Goal: Check status: Check status

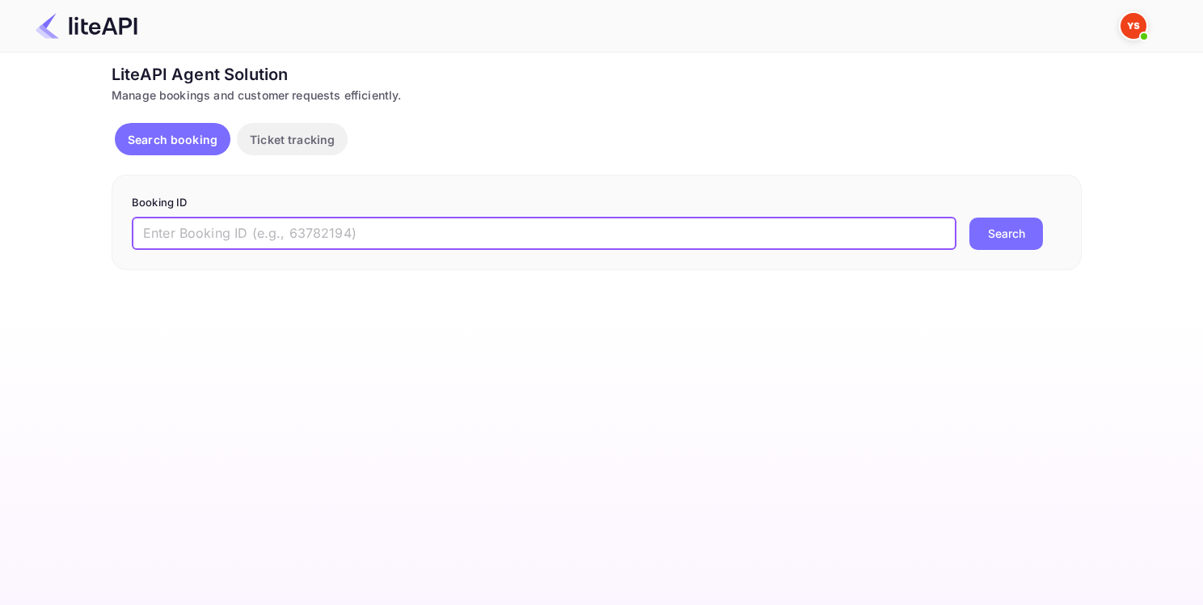
paste input "8515261"
type input "8515261"
click at [1029, 231] on button "Search" at bounding box center [1007, 234] width 74 height 32
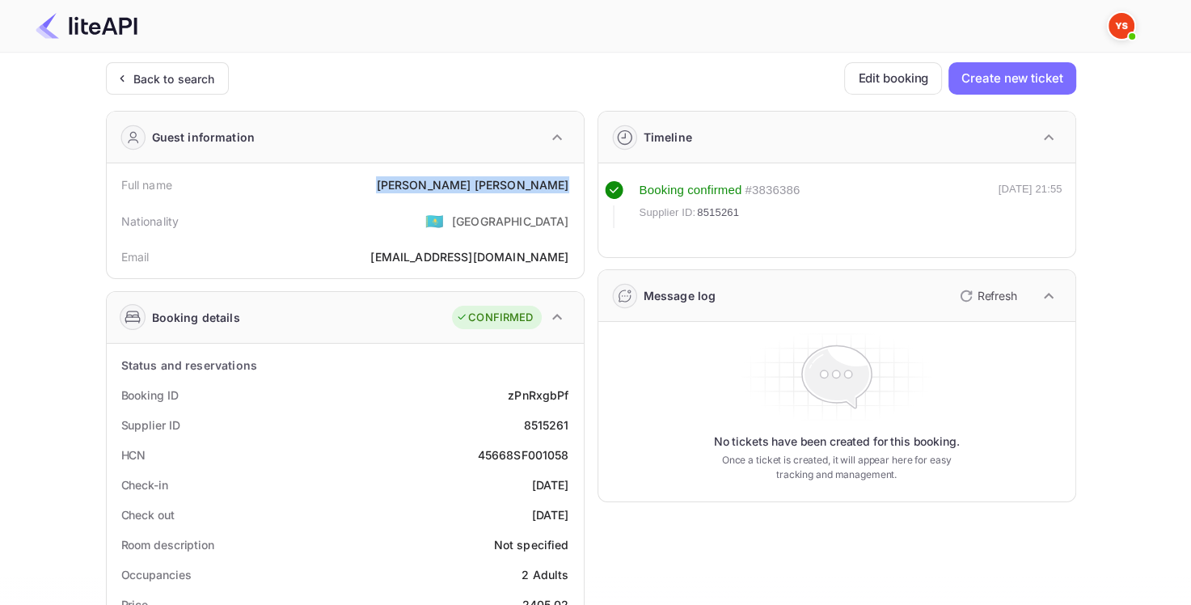
drag, startPoint x: 446, startPoint y: 182, endPoint x: 582, endPoint y: 177, distance: 135.2
click at [582, 177] on div "Full name [PERSON_NAME] Nationality 🇰🇿 [DEMOGRAPHIC_DATA] Email [EMAIL_ADDRESS]…" at bounding box center [345, 220] width 477 height 115
copy div "[PERSON_NAME]"
click at [539, 425] on div "8515261" at bounding box center [545, 425] width 45 height 17
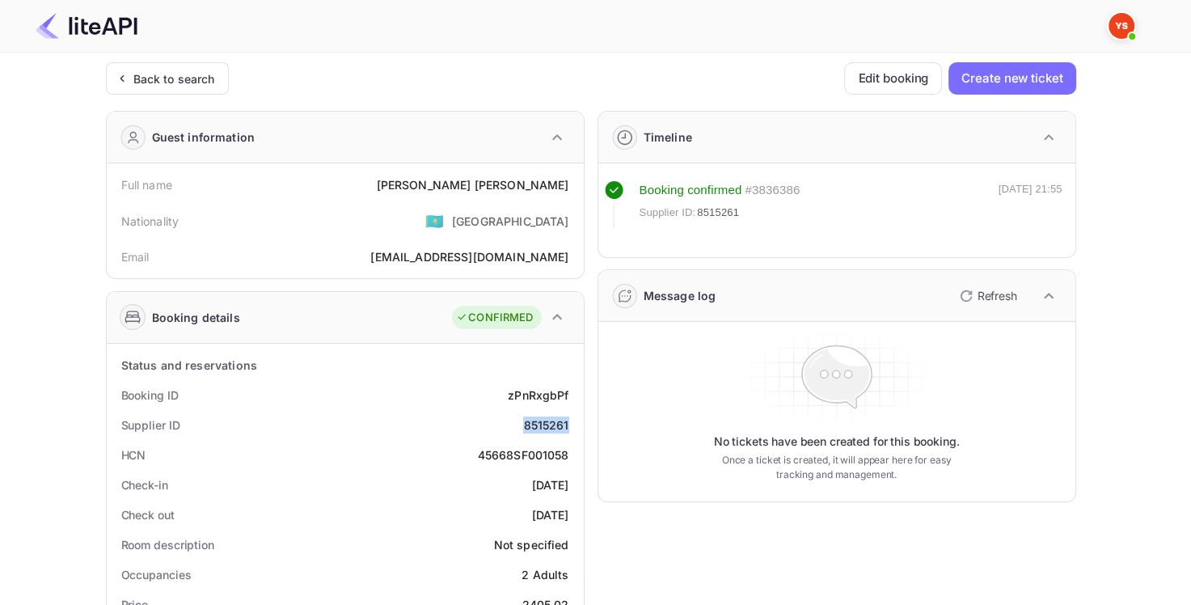
copy div "8515261"
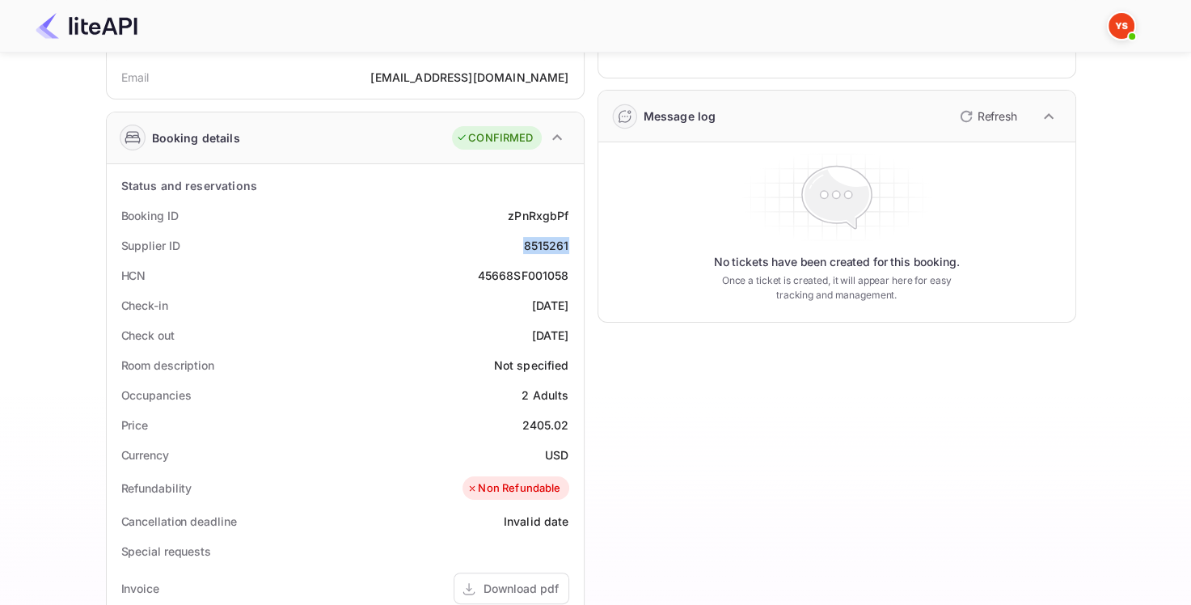
scroll to position [162, 0]
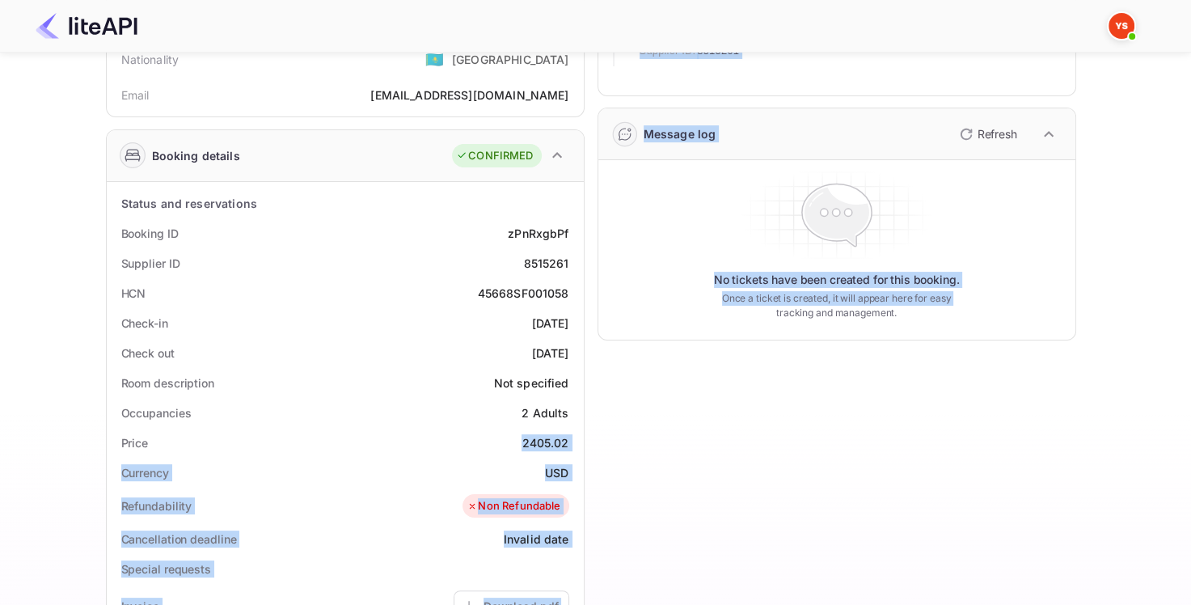
drag, startPoint x: 519, startPoint y: 438, endPoint x: 566, endPoint y: 443, distance: 47.2
click at [582, 444] on div "Status and reservations Booking ID zPnRxgbPf Supplier ID 8515261 HCN 45668SF001…" at bounding box center [345, 583] width 477 height 802
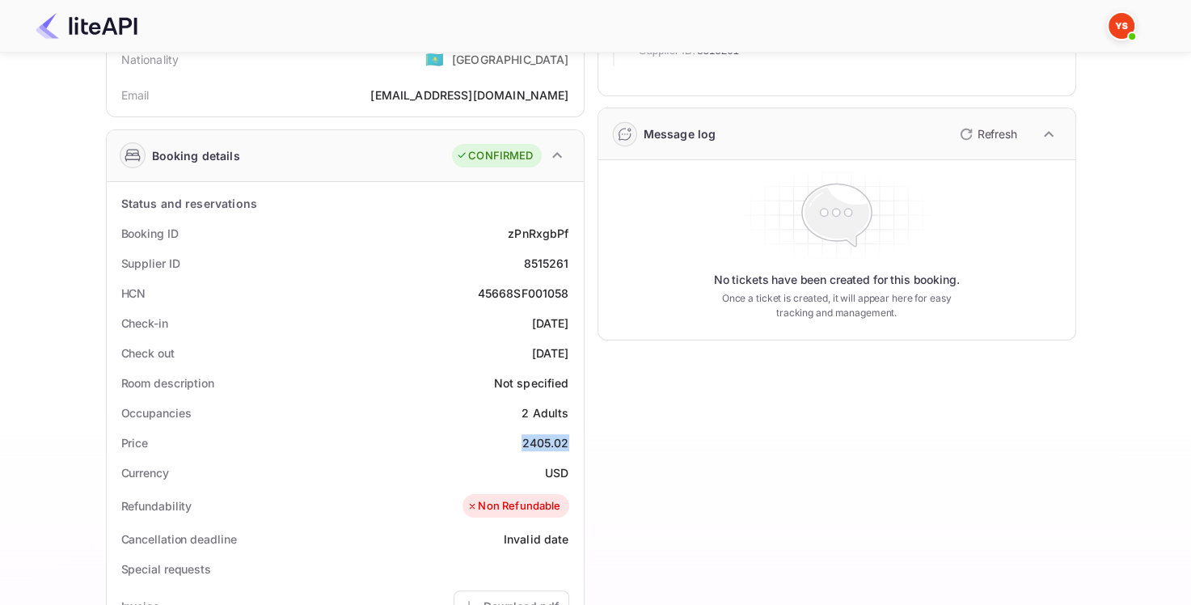
click at [557, 443] on div "2405.02" at bounding box center [545, 442] width 47 height 17
drag, startPoint x: 524, startPoint y: 440, endPoint x: 572, endPoint y: 442, distance: 47.8
click at [572, 442] on div "Price 2405.02" at bounding box center [345, 443] width 464 height 30
copy div "2405.02"
